Goal: Task Accomplishment & Management: Use online tool/utility

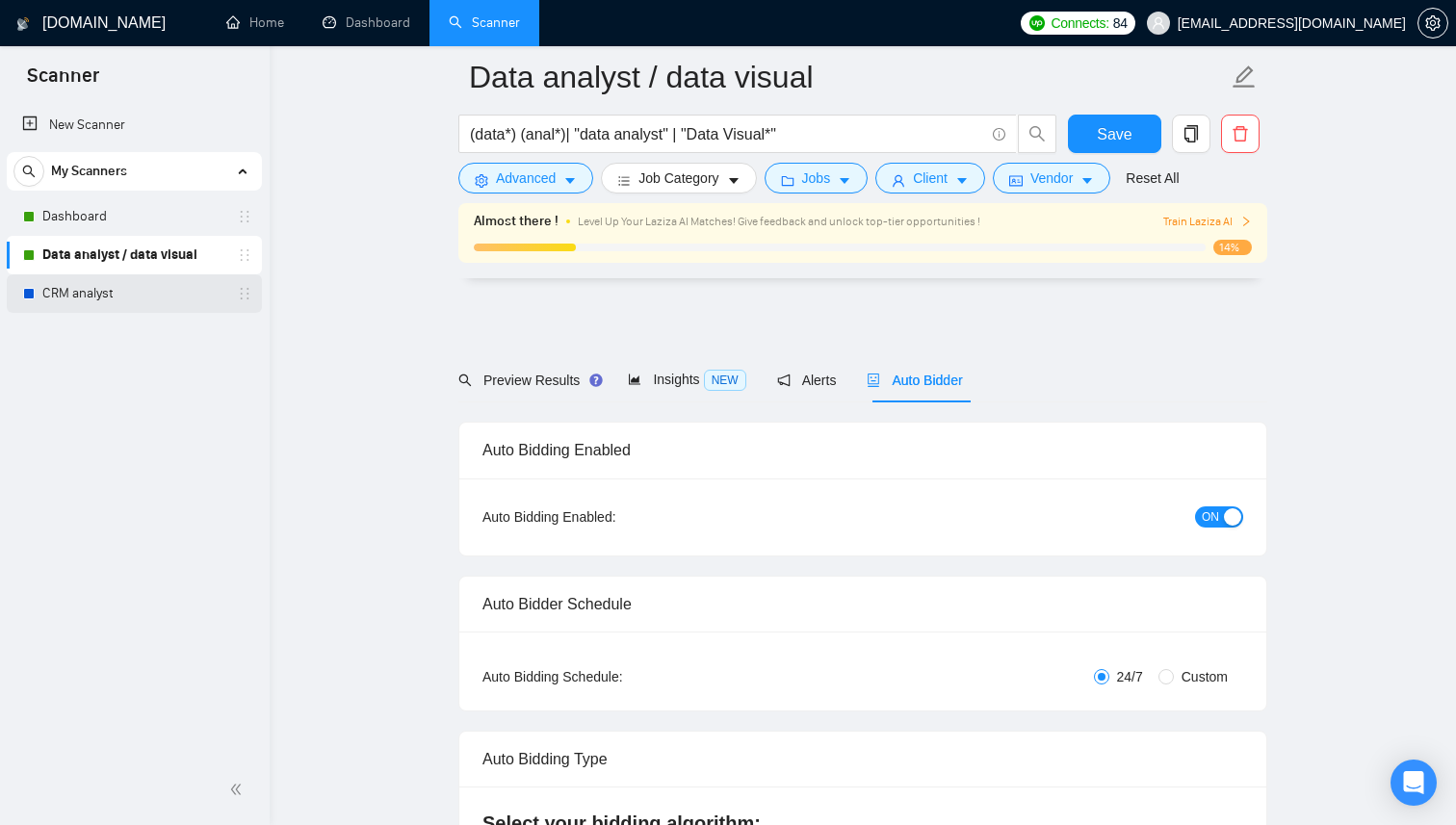
scroll to position [3148, 0]
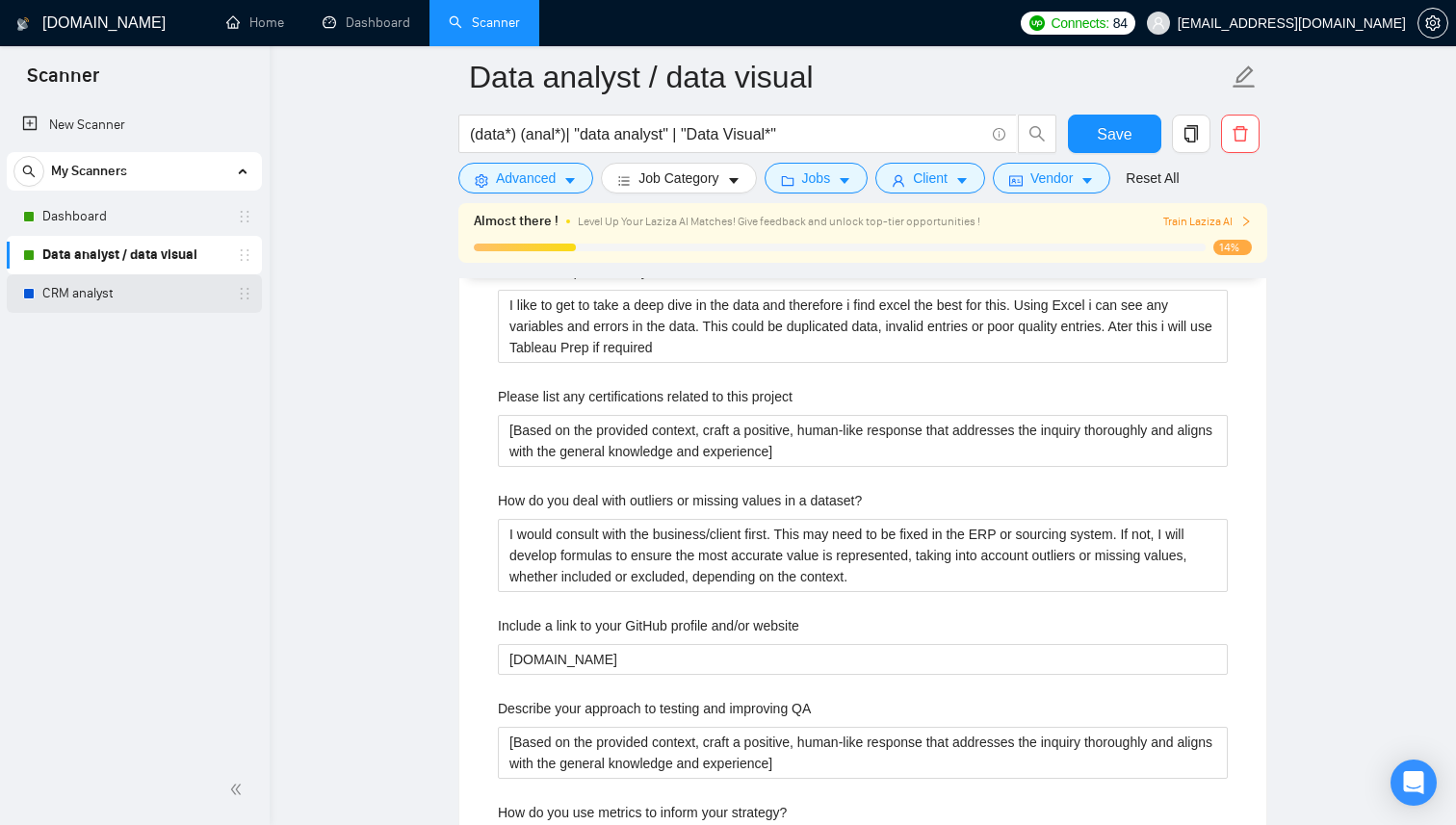
click at [114, 292] on link "CRM analyst" at bounding box center [133, 293] width 183 height 38
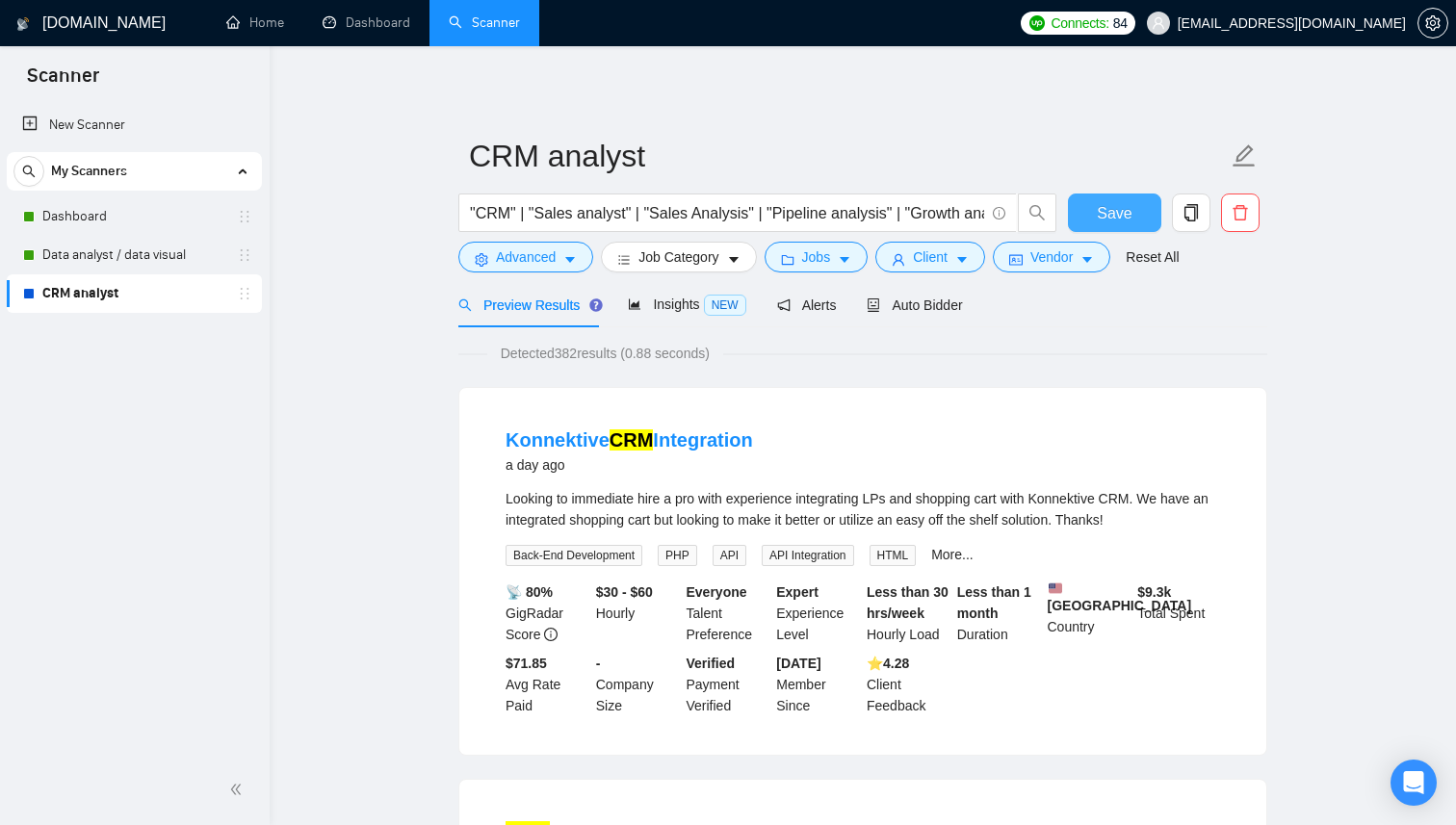
click at [1100, 216] on span "Save" at bounding box center [1114, 213] width 34 height 24
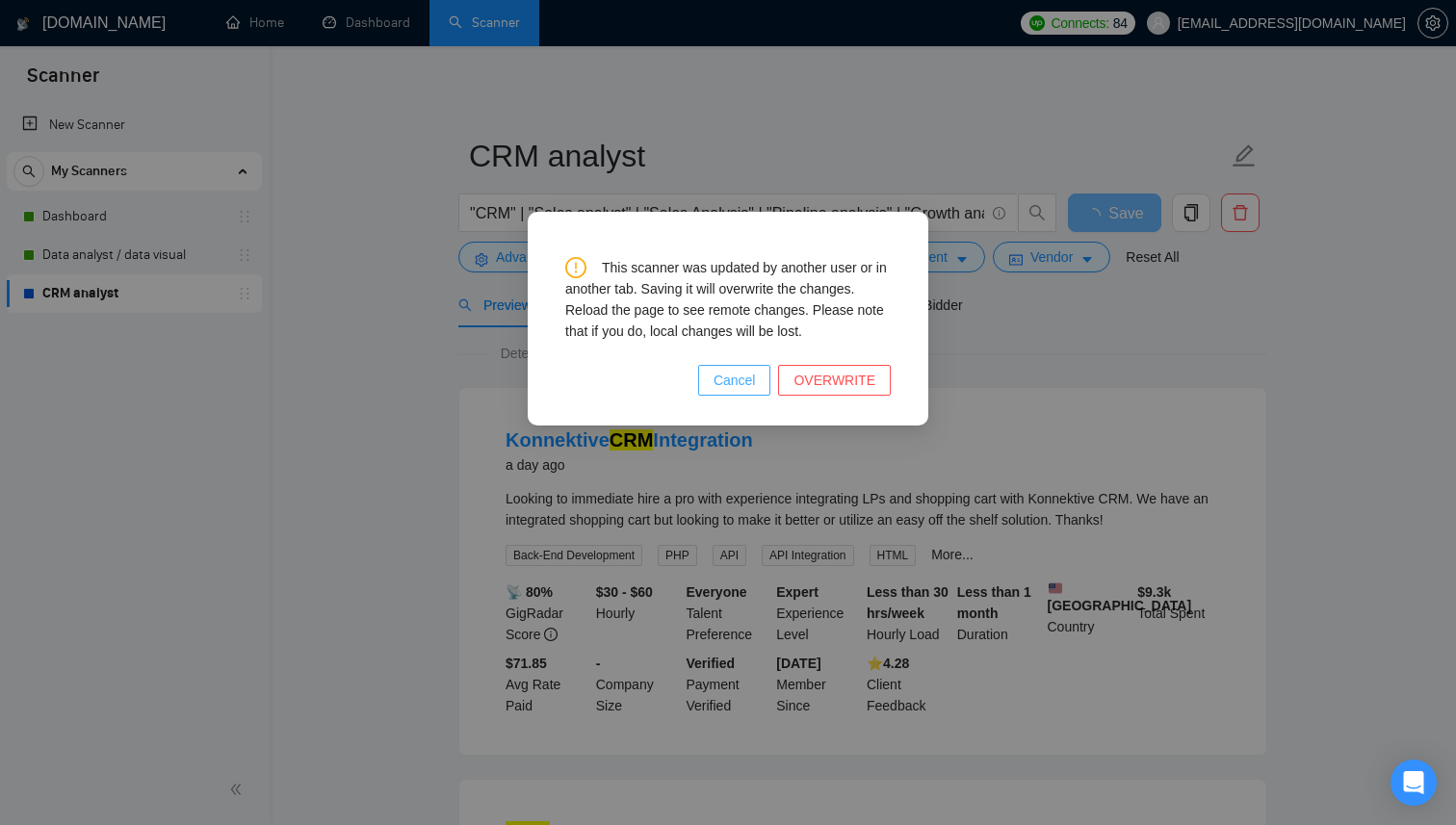
click at [760, 383] on button "Cancel" at bounding box center [734, 380] width 73 height 30
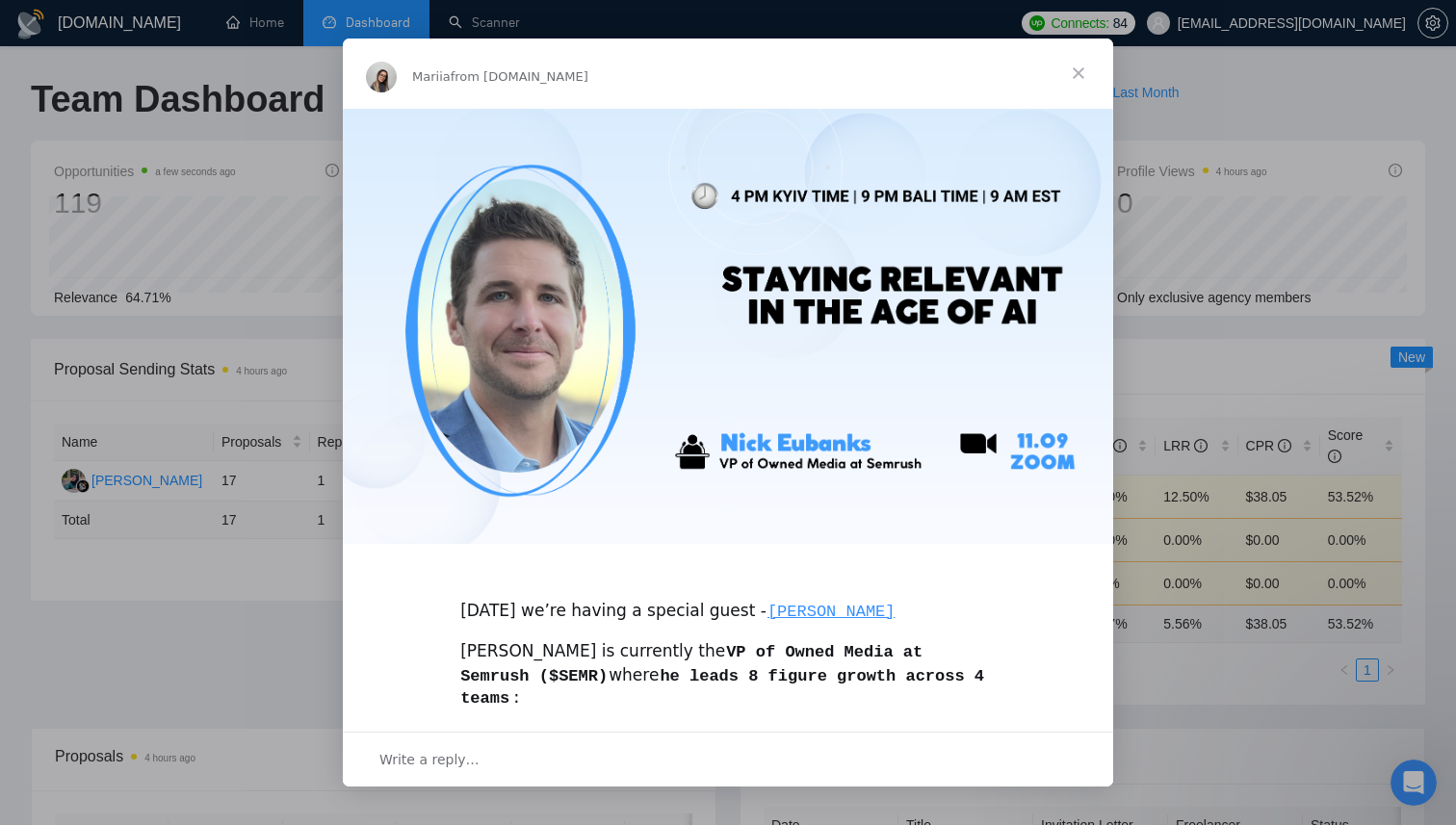
click at [1082, 72] on span "Close" at bounding box center [1078, 72] width 69 height 69
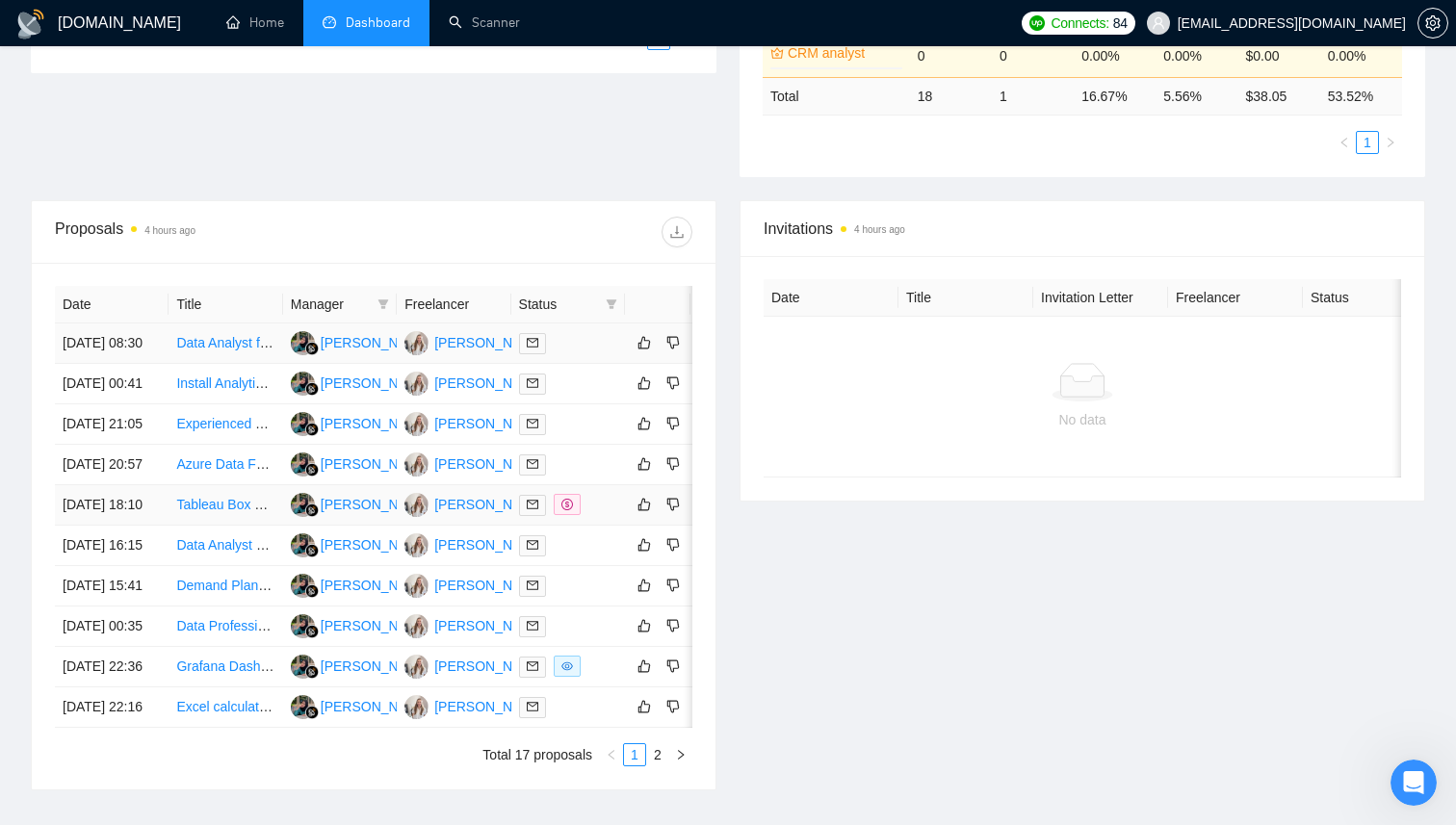
scroll to position [527, 0]
click at [225, 433] on link "Experienced Data Analyst Needed for Insights and Reporting" at bounding box center [357, 425] width 363 height 16
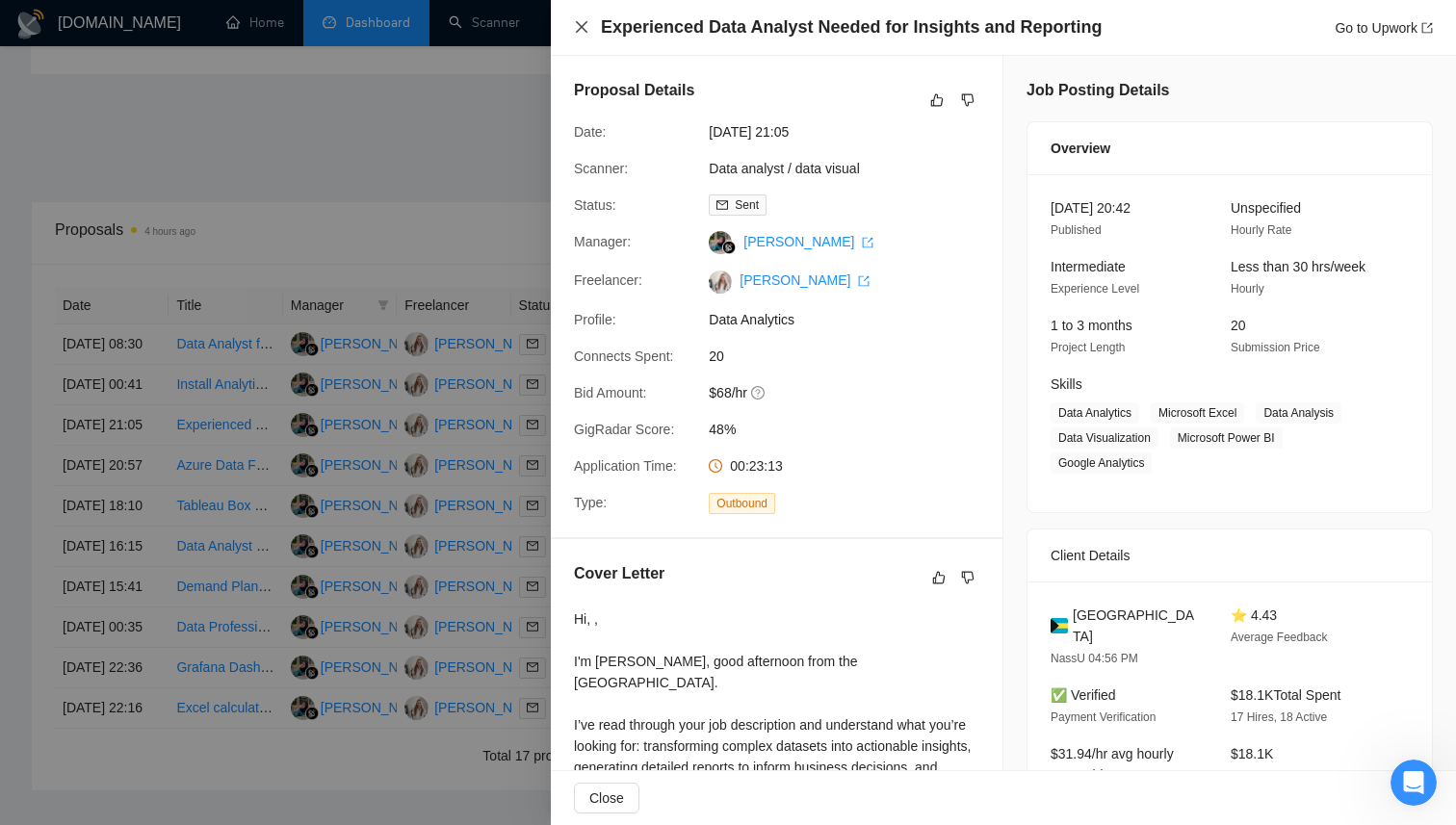
click at [580, 30] on icon "close" at bounding box center [581, 27] width 16 height 16
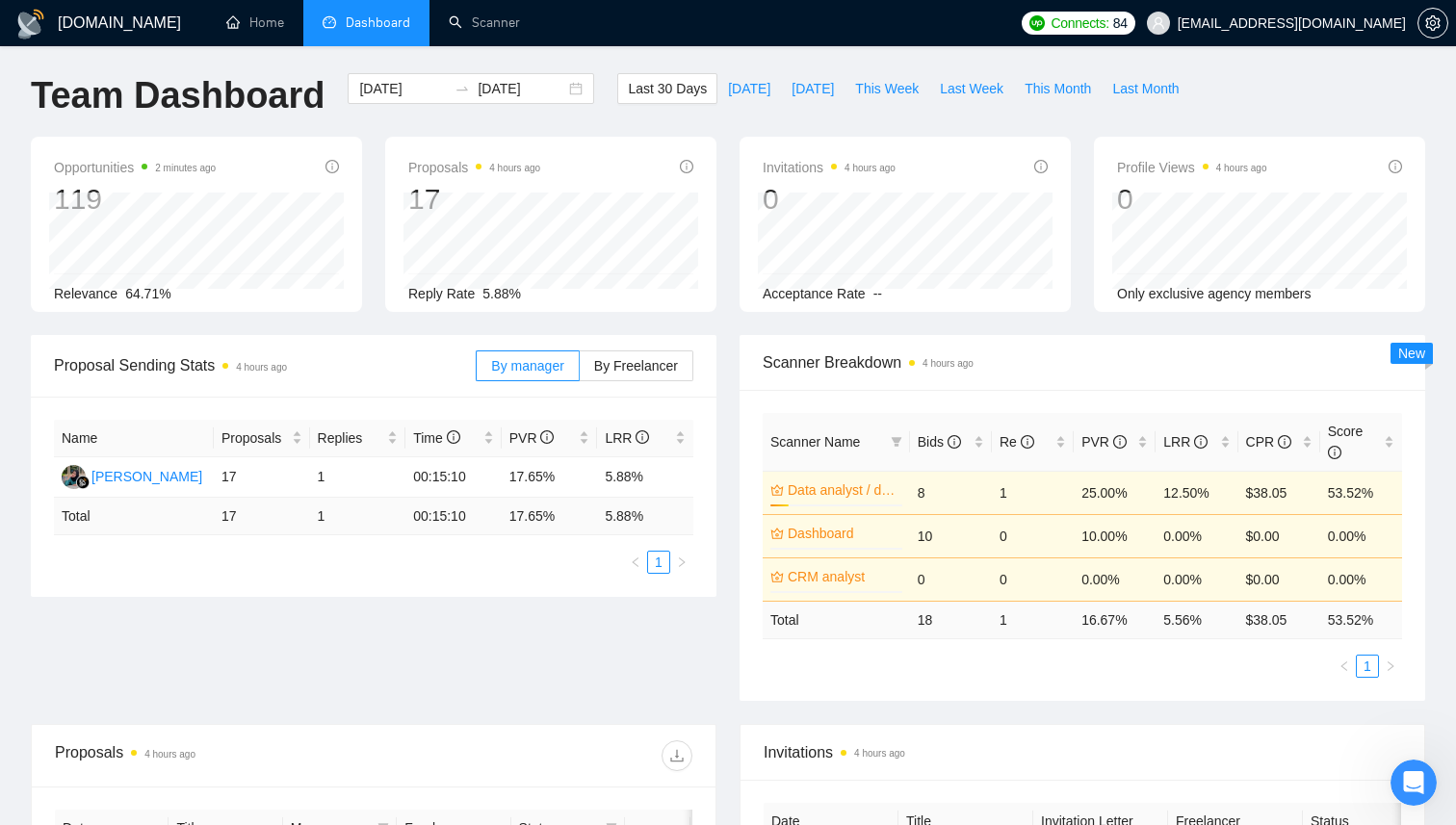
scroll to position [0, 0]
